Goal: Transaction & Acquisition: Purchase product/service

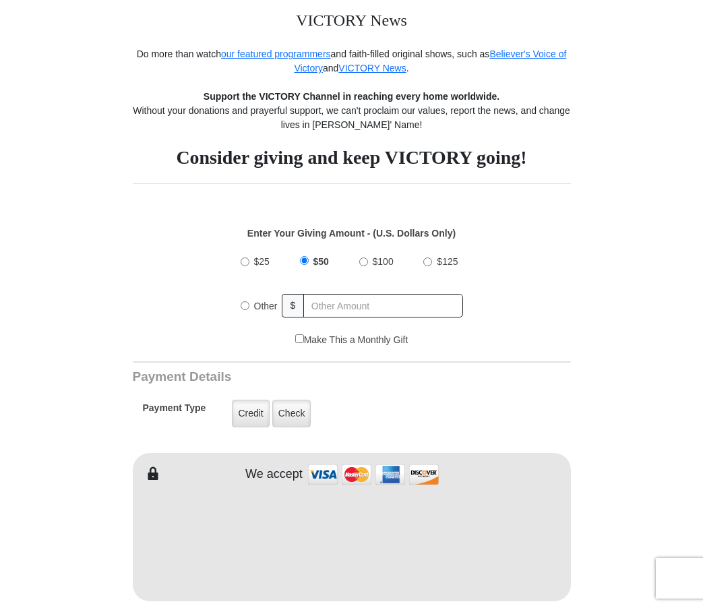
scroll to position [249, 0]
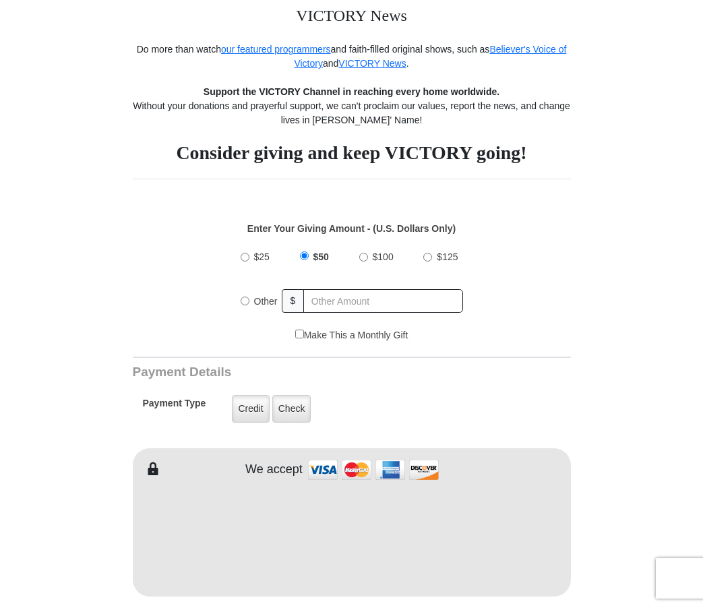
click at [244, 257] on input "$25" at bounding box center [245, 257] width 9 height 9
radio input "true"
click at [296, 412] on label "Check" at bounding box center [291, 409] width 39 height 28
click at [0, 0] on input "Check" at bounding box center [0, 0] width 0 height 0
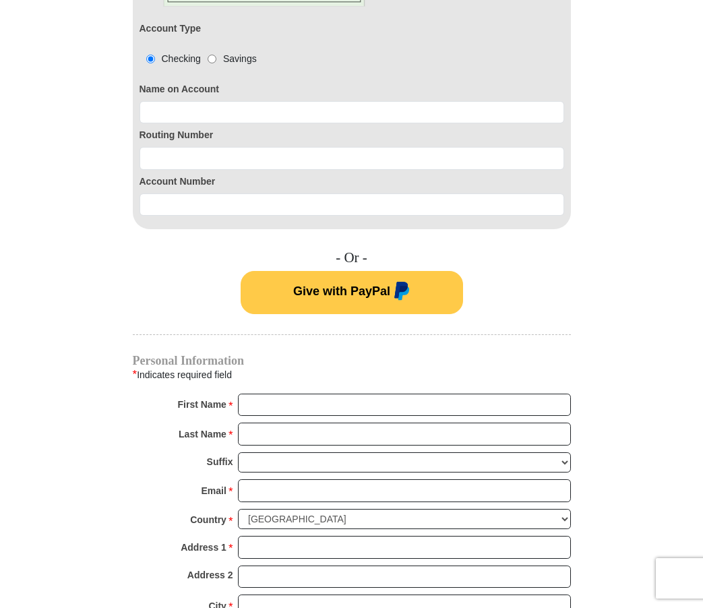
scroll to position [807, 0]
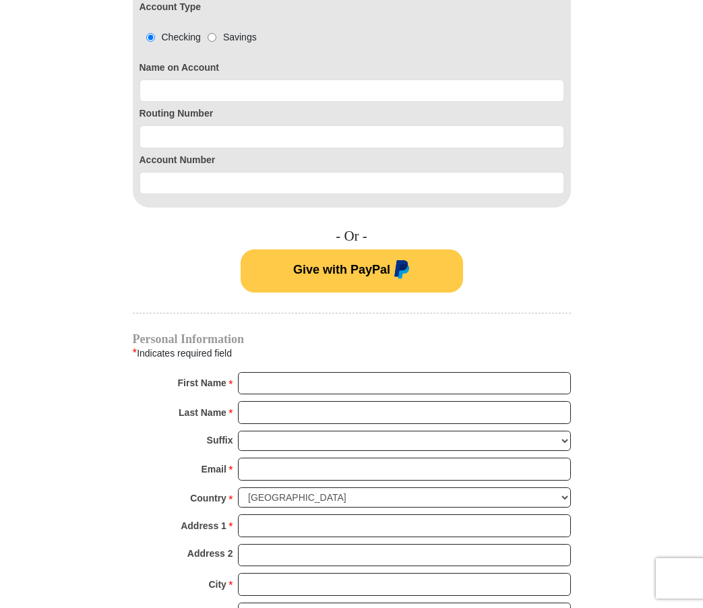
click at [346, 266] on span "Give with PayPal" at bounding box center [341, 269] width 97 height 13
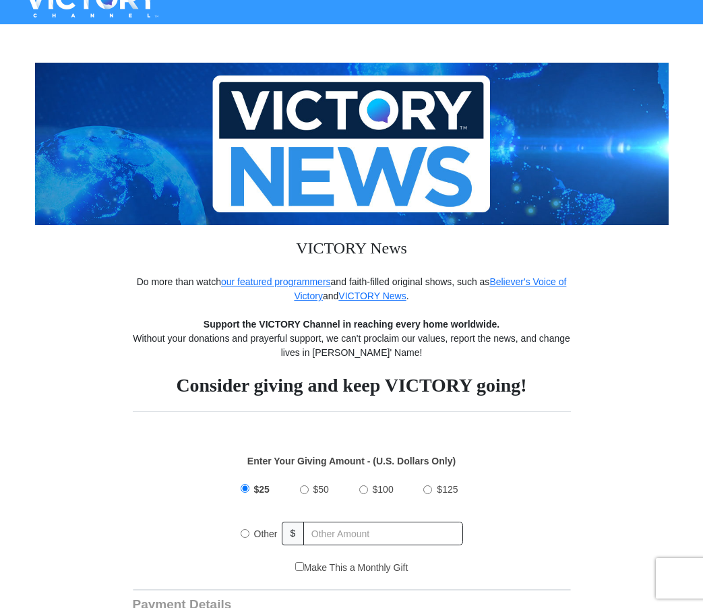
scroll to position [0, 0]
